Goal: Check status

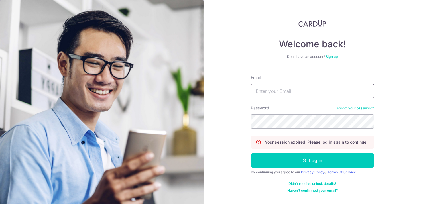
click at [285, 96] on input "Email" at bounding box center [312, 91] width 123 height 14
type input "[EMAIL_ADDRESS][DOMAIN_NAME]"
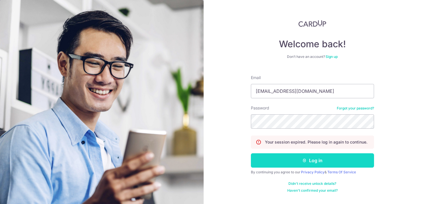
click at [291, 155] on button "Log in" at bounding box center [312, 160] width 123 height 14
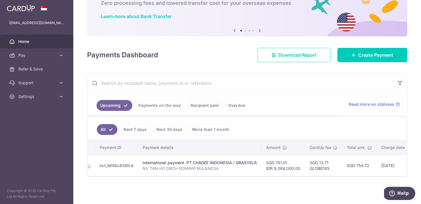
scroll to position [0, 31]
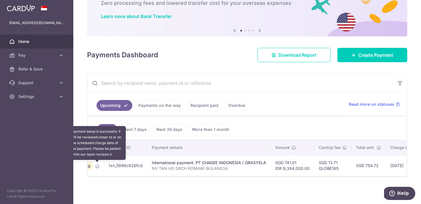
click at [96, 165] on icon at bounding box center [97, 166] width 5 height 5
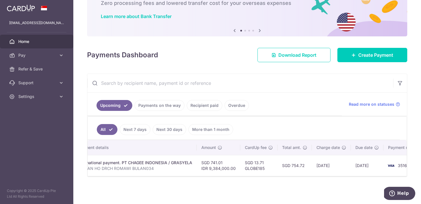
scroll to position [0, 122]
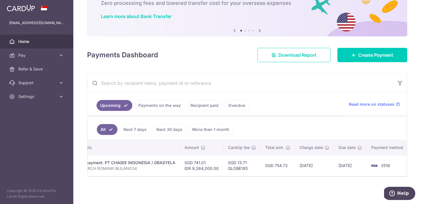
click at [174, 104] on link "Payments on the way" at bounding box center [160, 105] width 50 height 11
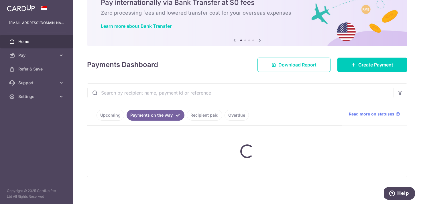
scroll to position [37, 0]
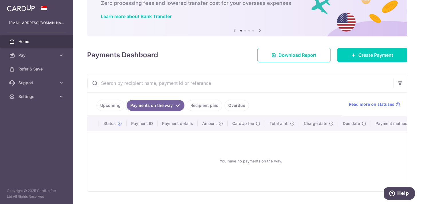
click at [115, 102] on link "Upcoming" at bounding box center [110, 105] width 28 height 11
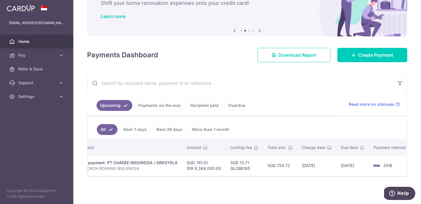
scroll to position [0, 121]
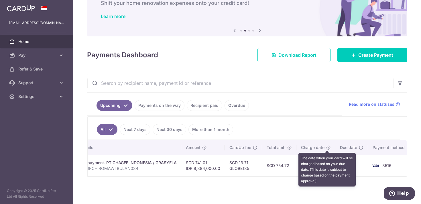
click at [327, 146] on icon at bounding box center [328, 147] width 5 height 5
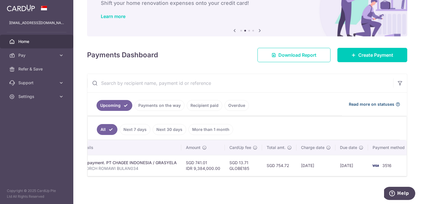
click at [386, 102] on span "Read more on statuses" at bounding box center [372, 104] width 46 height 6
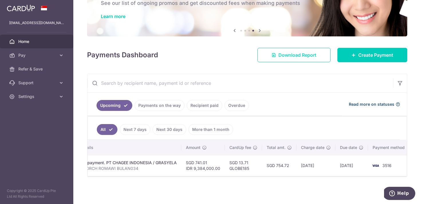
scroll to position [0, 0]
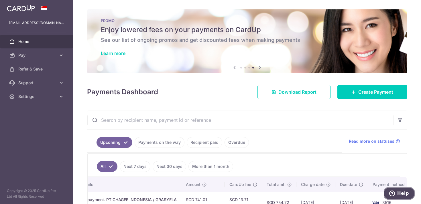
click at [400, 196] on button "Help" at bounding box center [399, 193] width 32 height 13
